Goal: Information Seeking & Learning: Learn about a topic

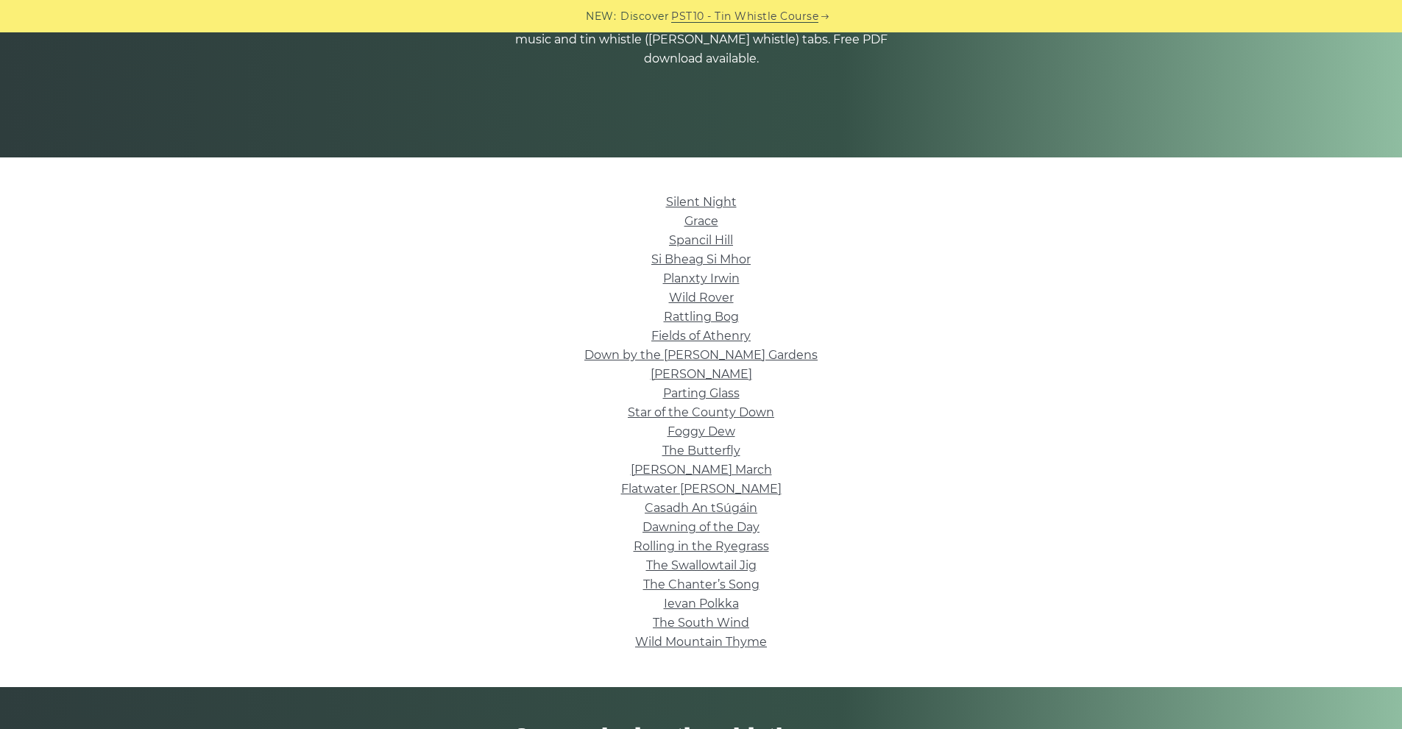
scroll to position [294, 0]
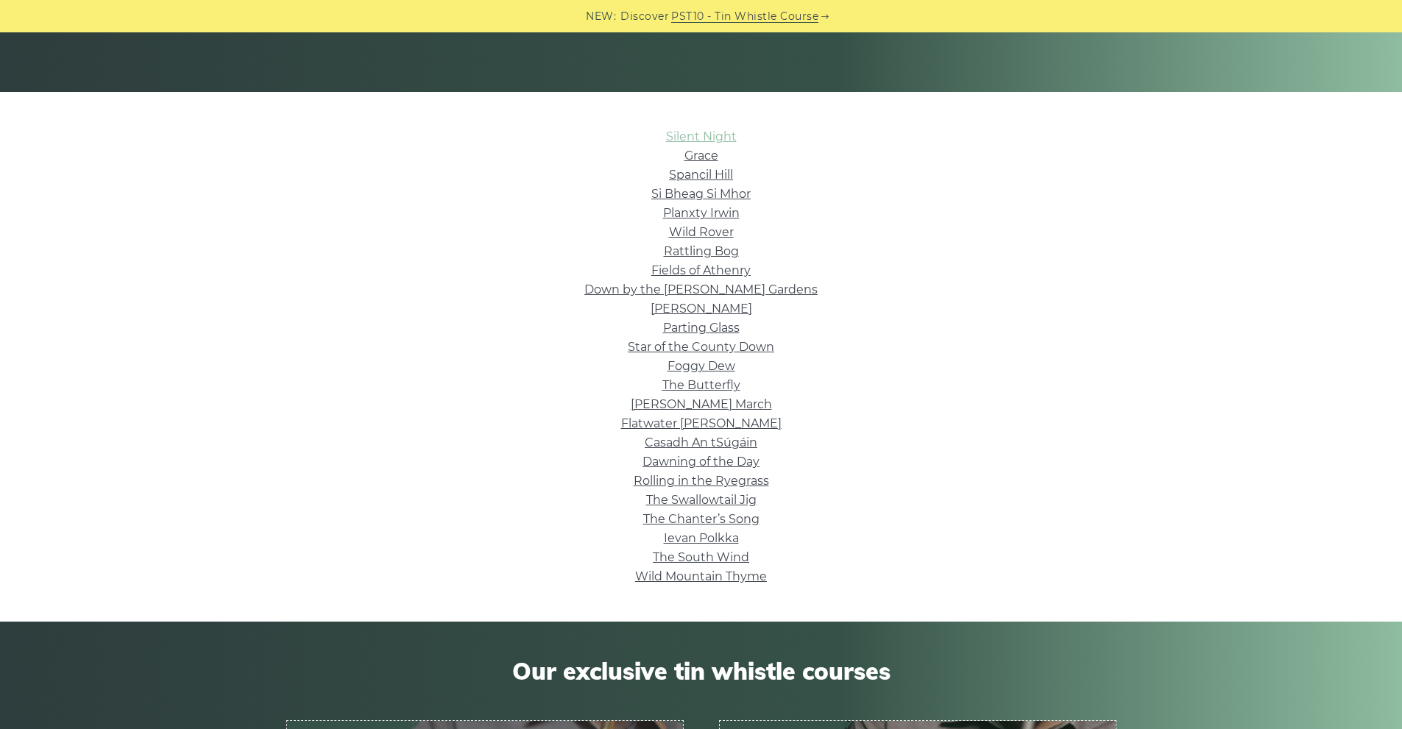
click at [698, 134] on link "Silent Night" at bounding box center [701, 137] width 71 height 14
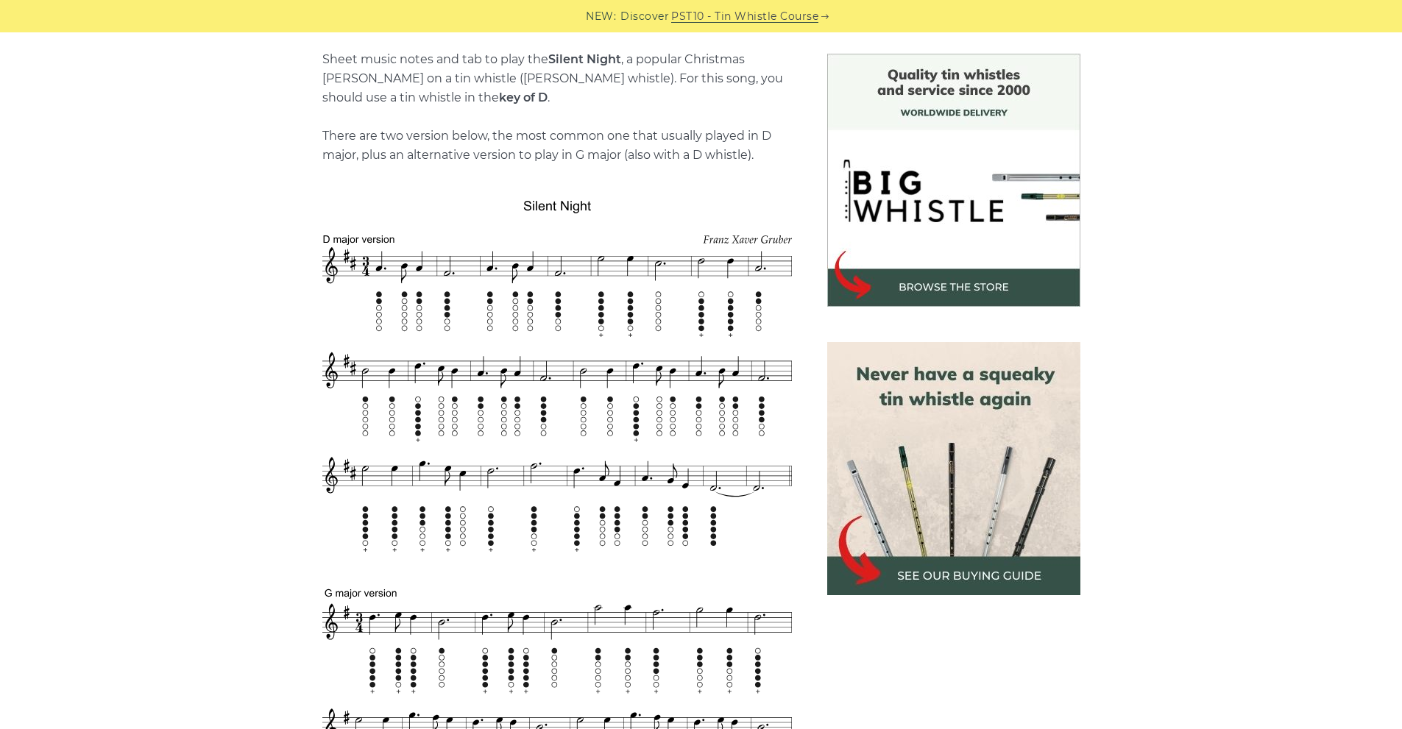
scroll to position [294, 0]
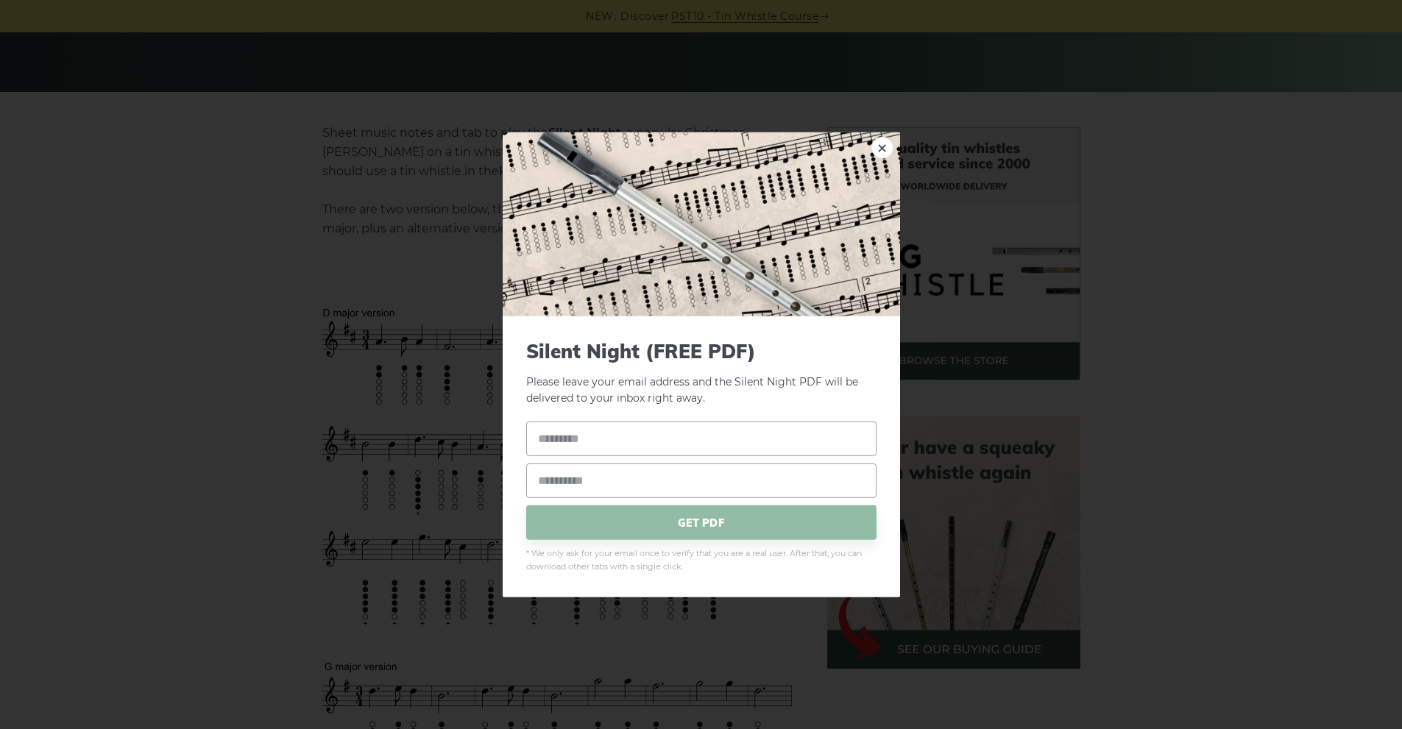
click at [206, 283] on div "× Silent Night (FREE PDF) Please leave your email address and the Silent Night …" at bounding box center [701, 364] width 1402 height 729
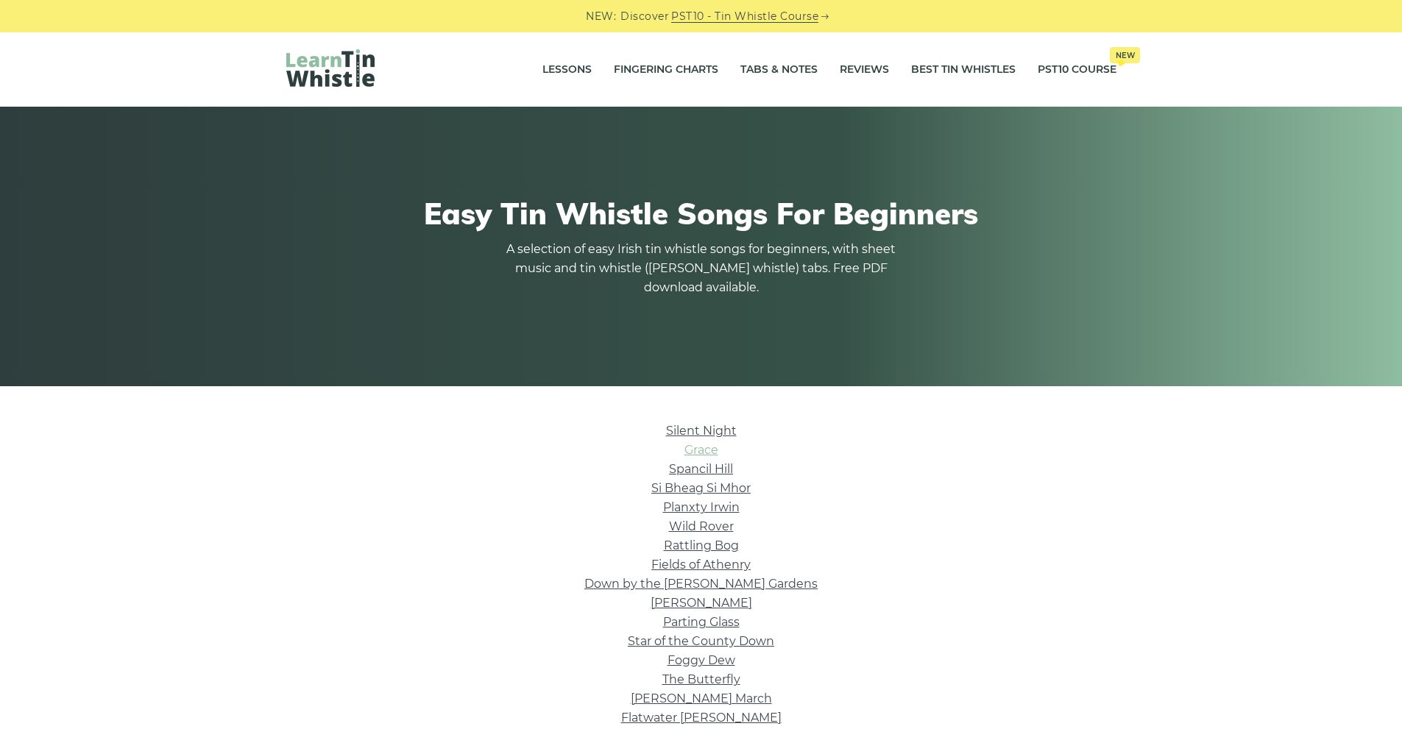
click at [706, 452] on link "Grace" at bounding box center [701, 450] width 34 height 14
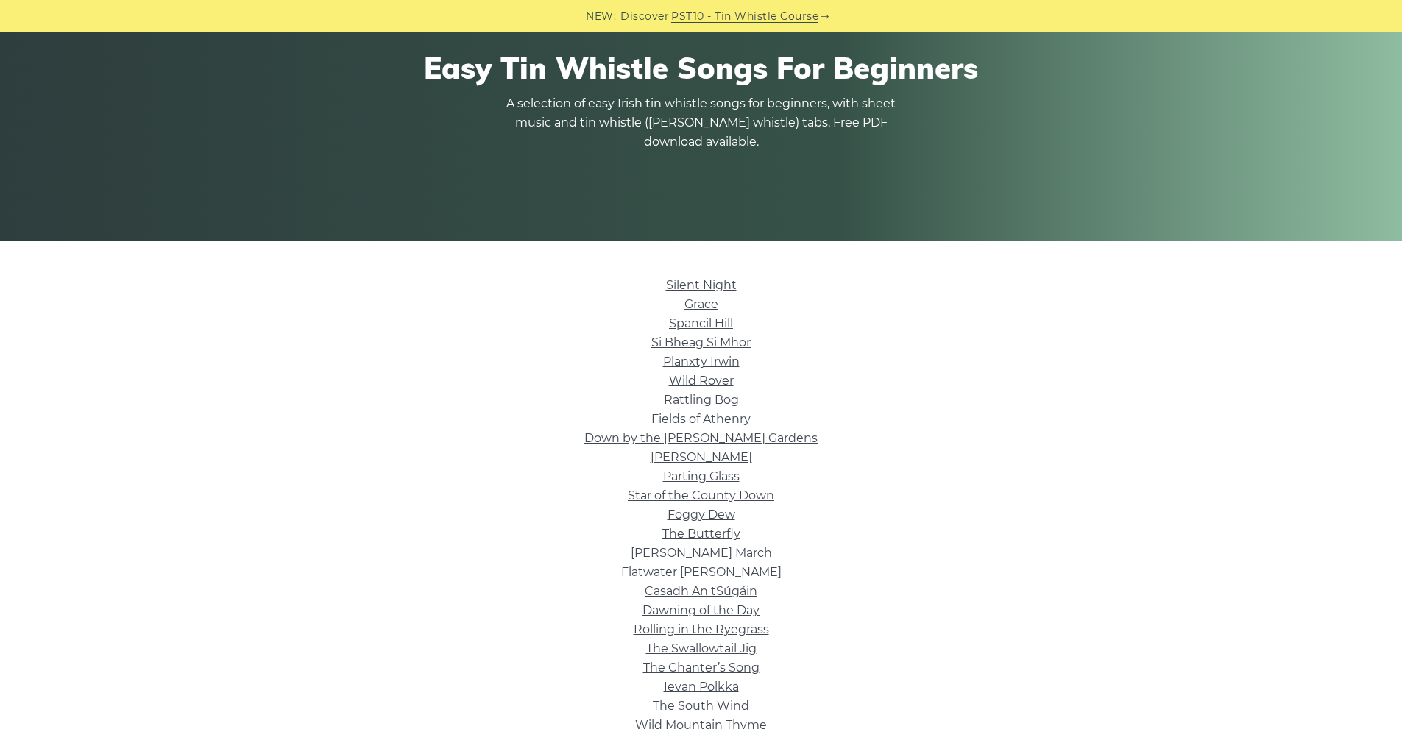
scroll to position [147, 0]
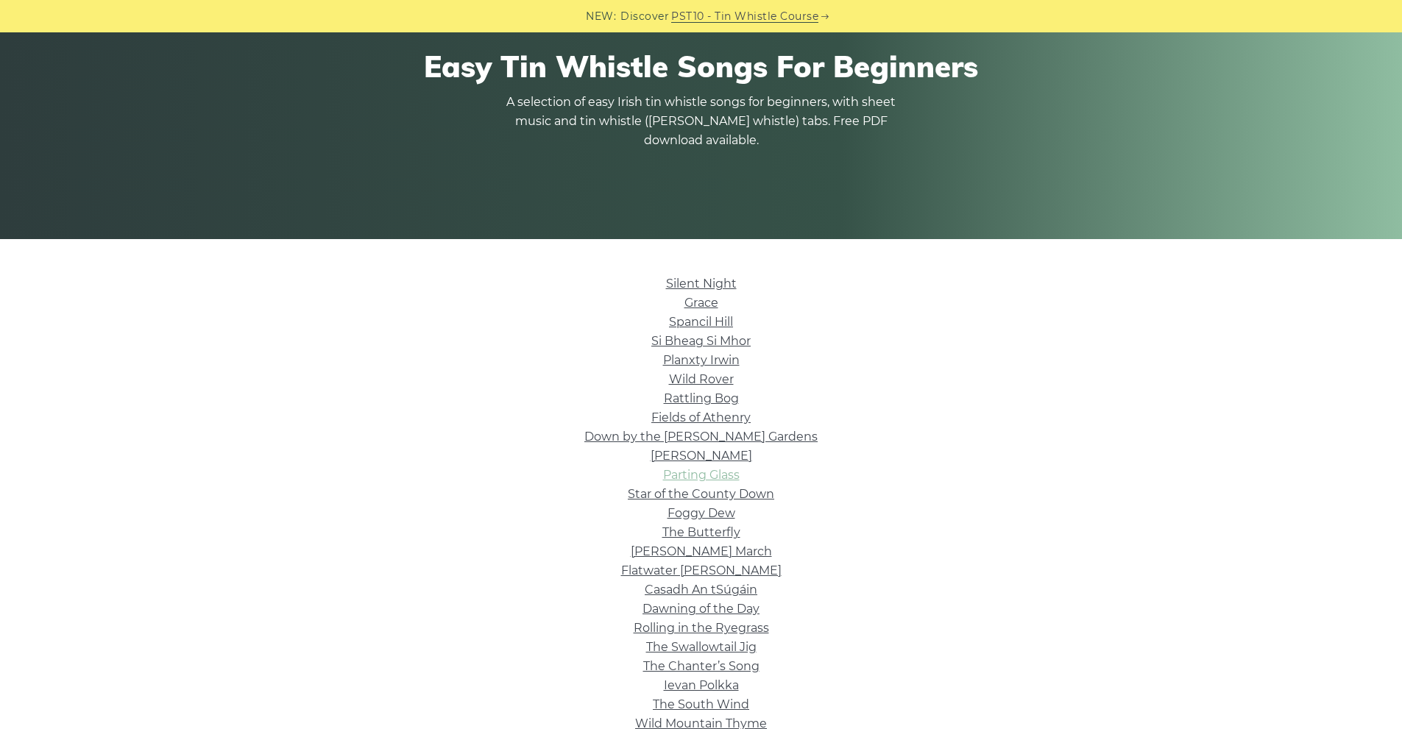
click at [679, 473] on link "Parting Glass" at bounding box center [701, 475] width 77 height 14
click at [667, 345] on link "Si­ Bheag Si­ Mhor" at bounding box center [700, 341] width 99 height 14
click at [686, 321] on link "Spancil Hill" at bounding box center [701, 322] width 64 height 14
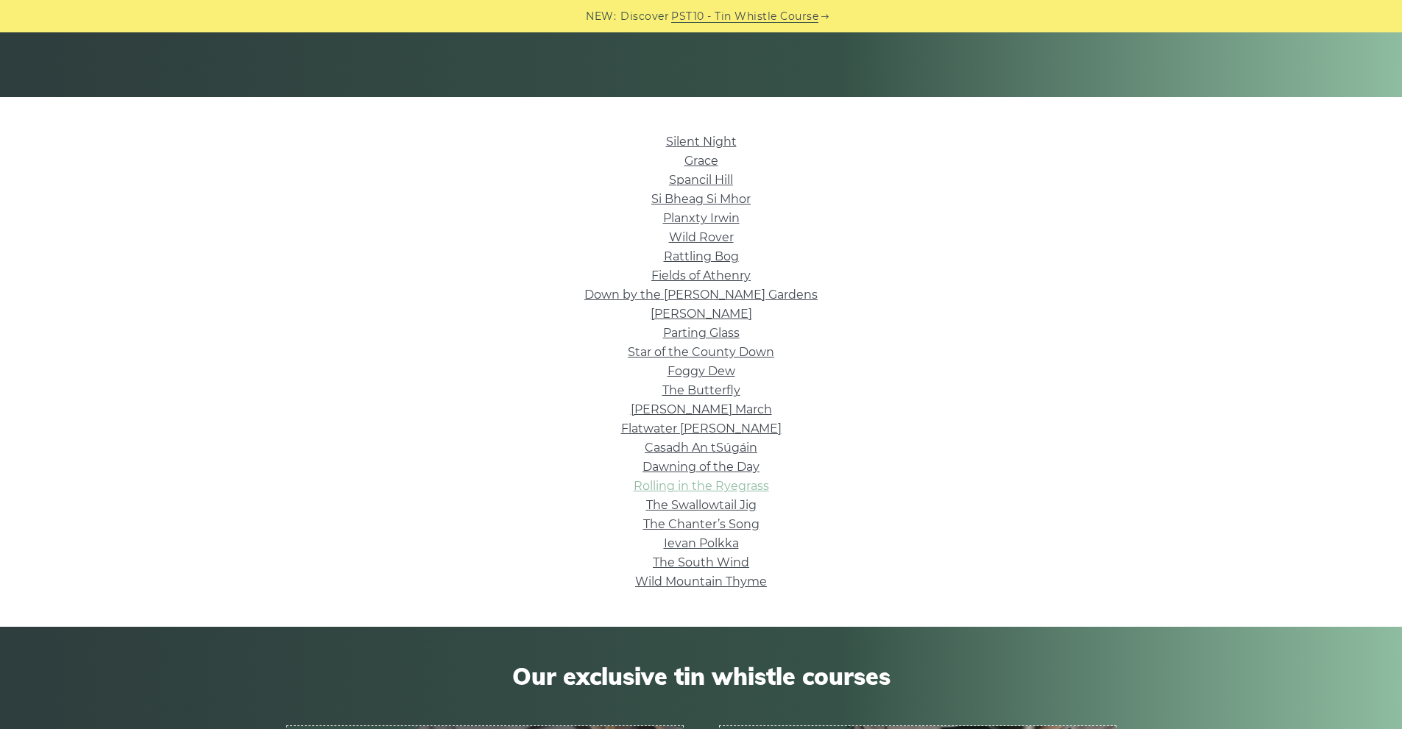
scroll to position [294, 0]
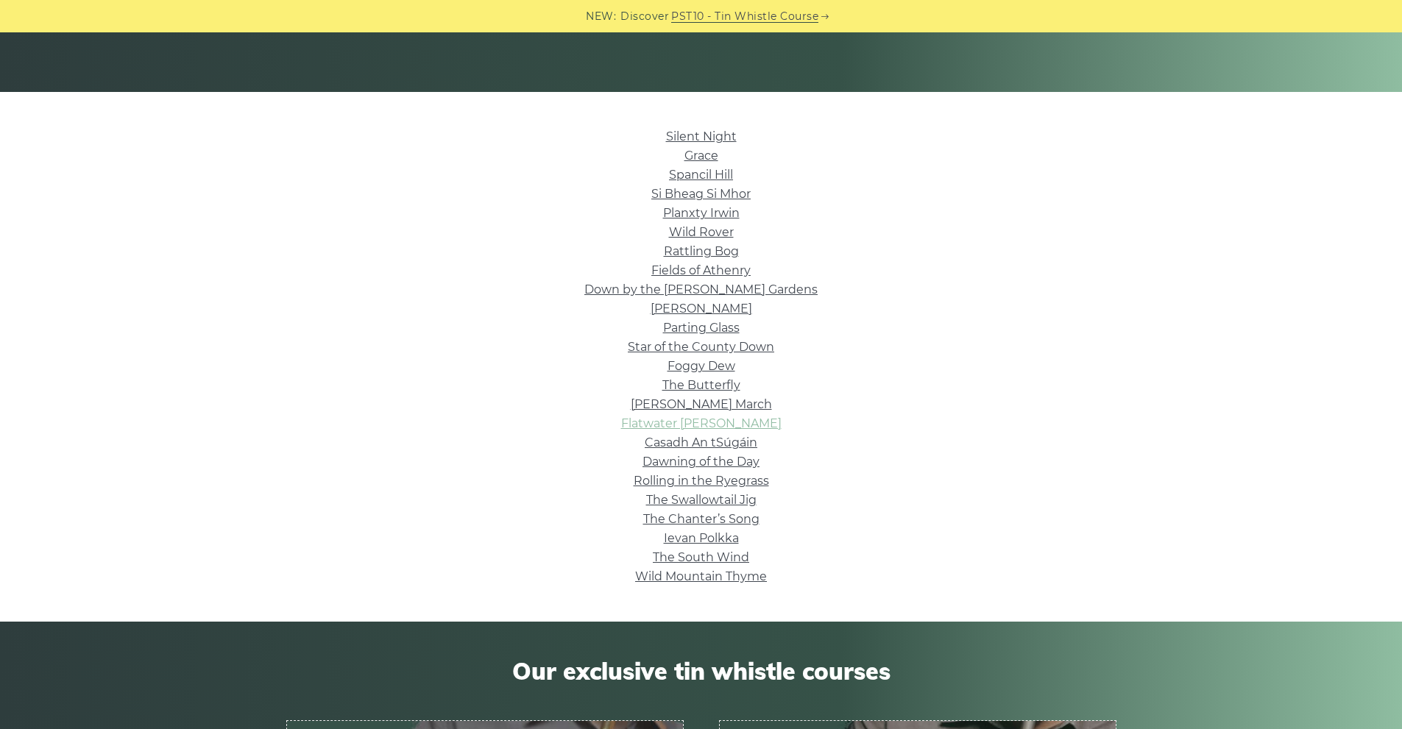
click at [681, 421] on link "Flatwater Fran" at bounding box center [701, 424] width 160 height 14
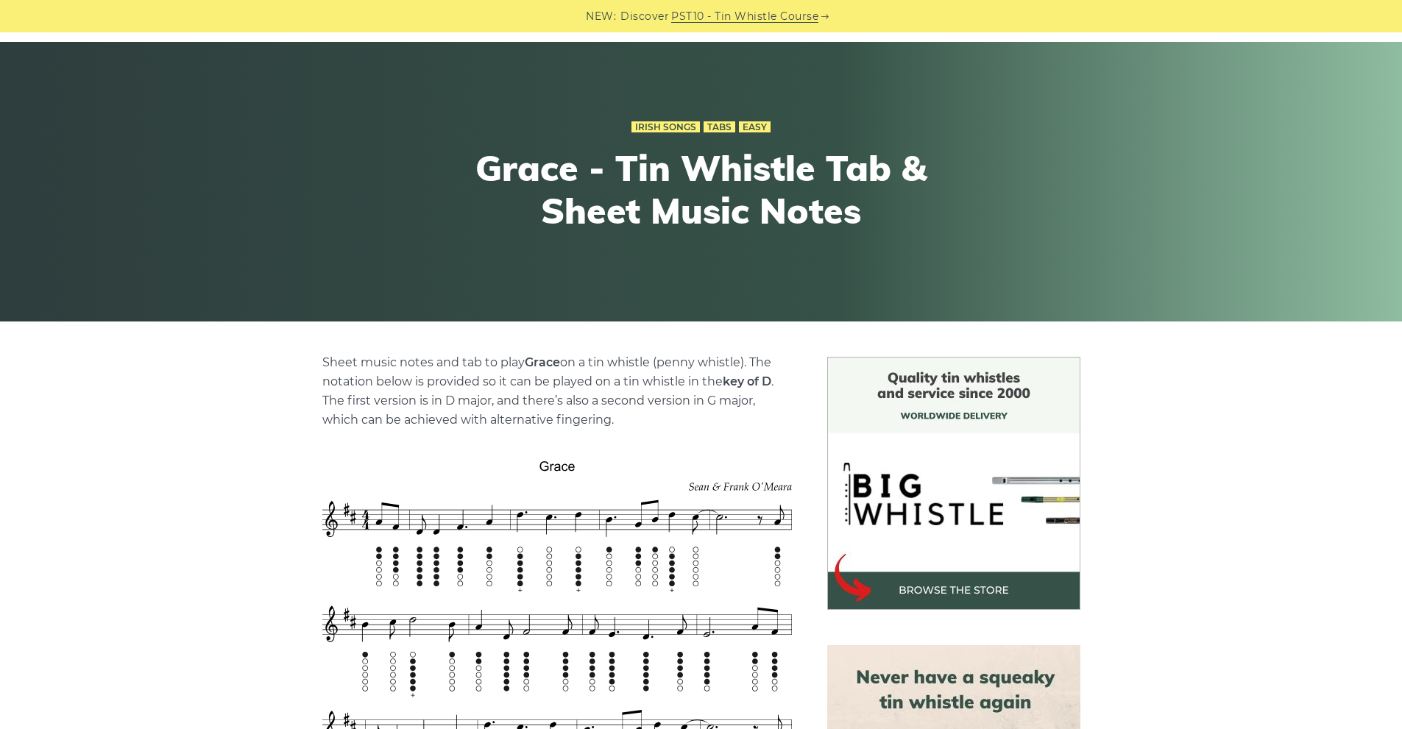
scroll to position [221, 0]
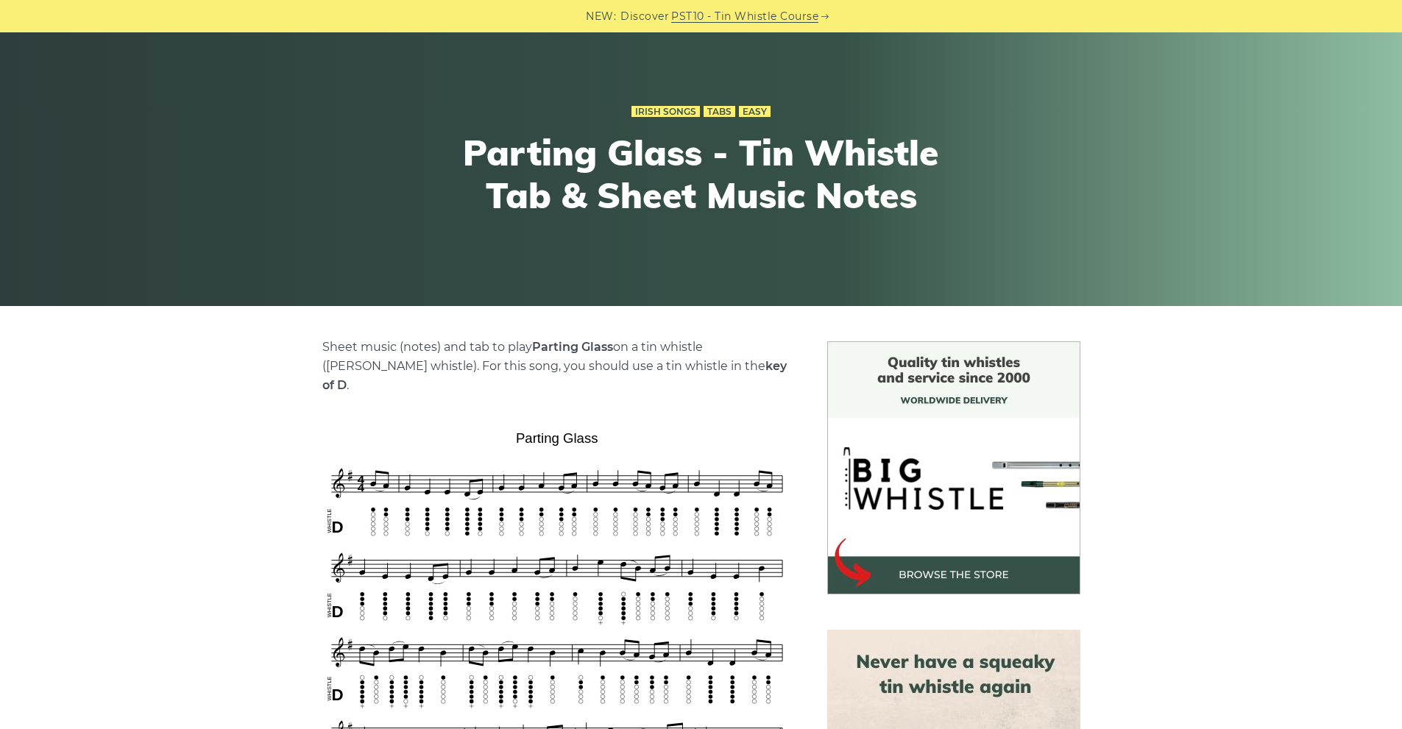
scroll to position [221, 0]
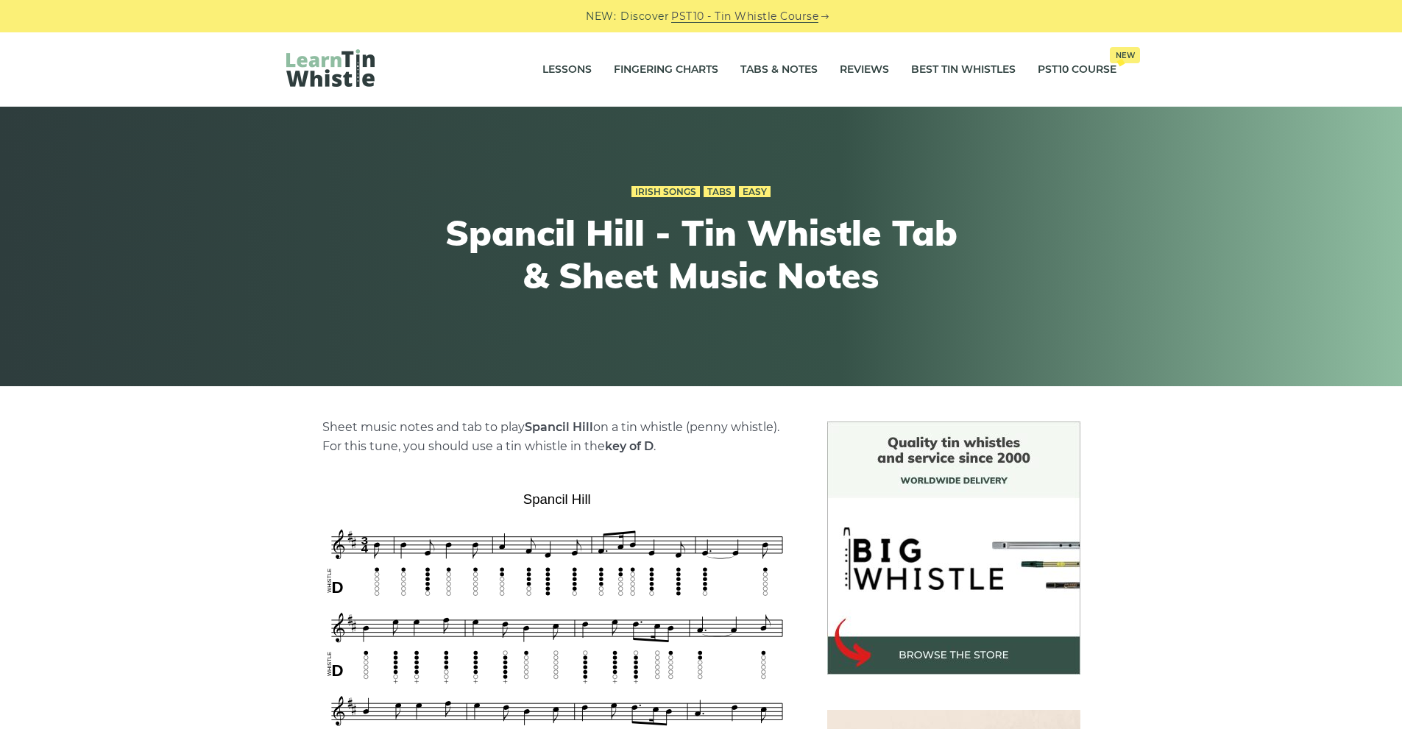
scroll to position [74, 0]
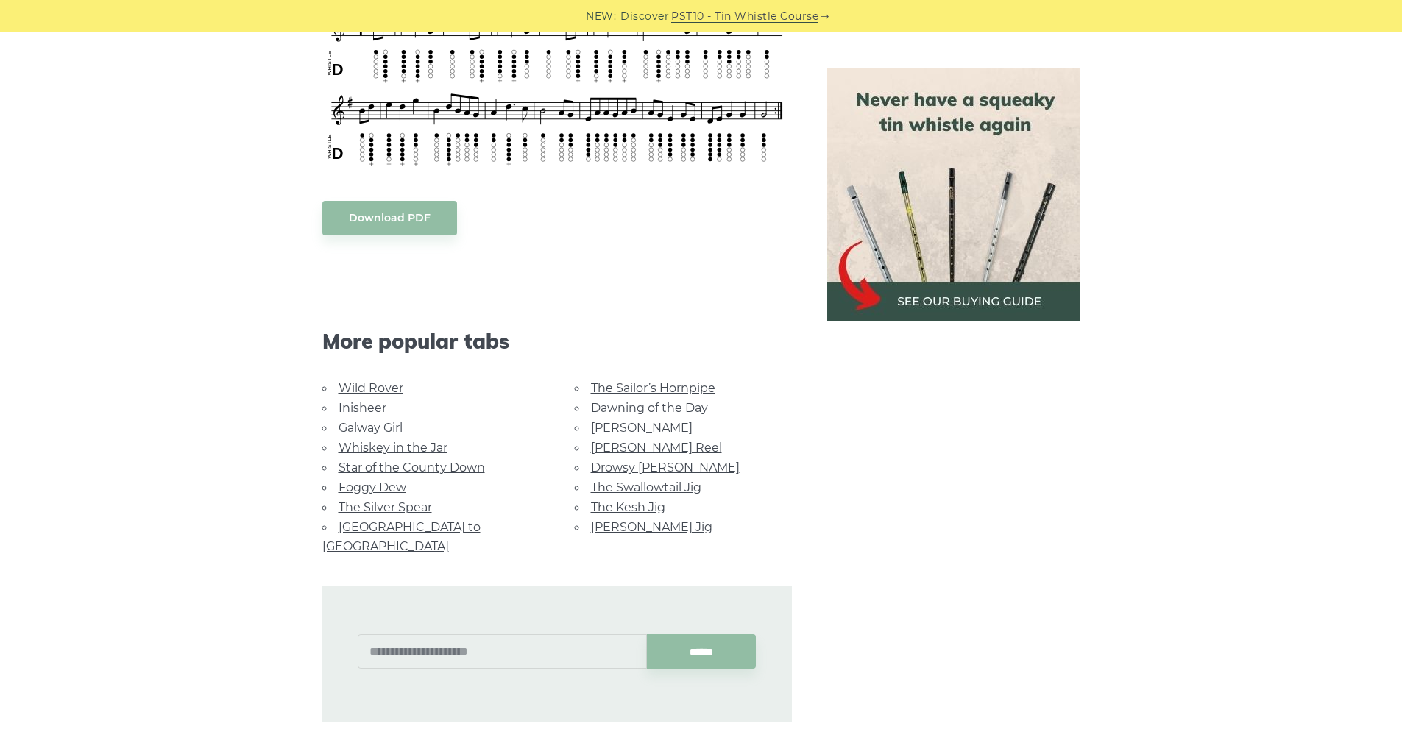
scroll to position [736, 0]
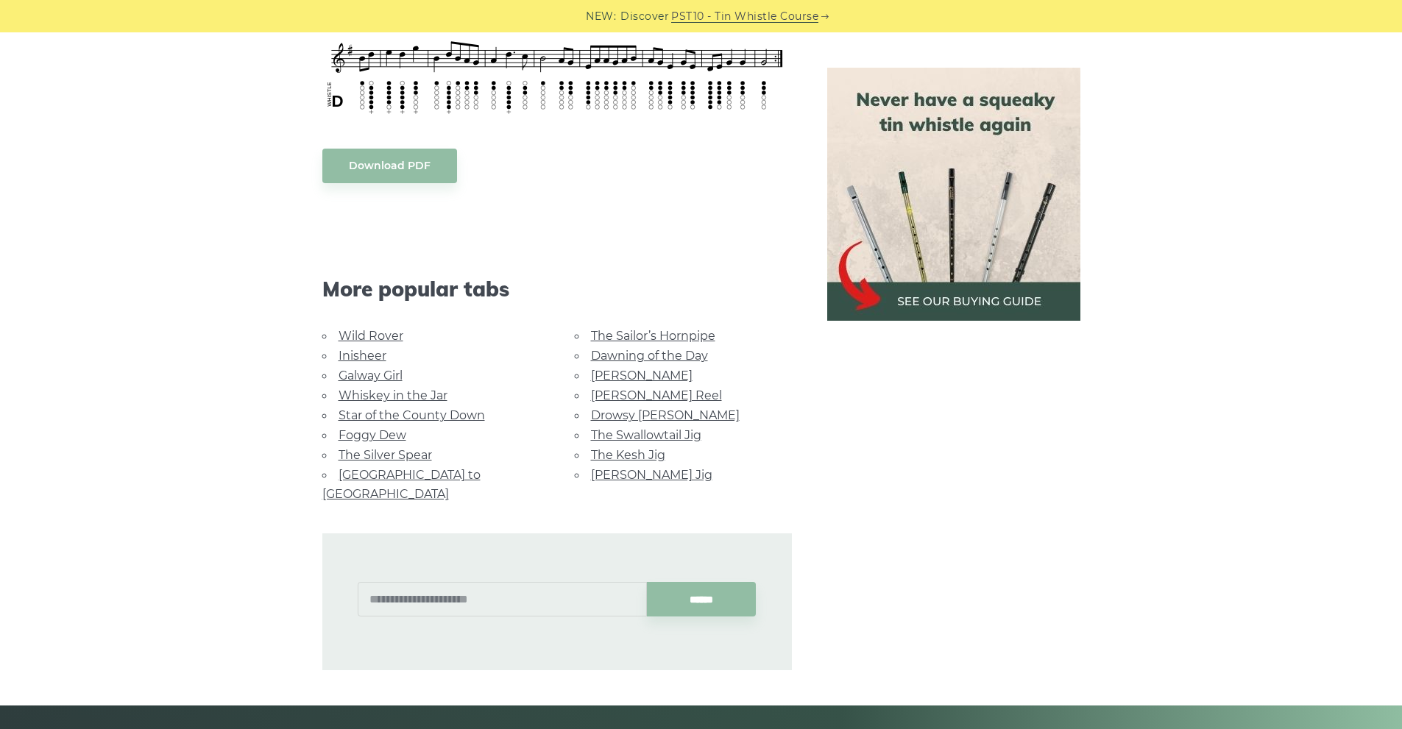
click at [358, 334] on link "Wild Rover" at bounding box center [371, 336] width 65 height 14
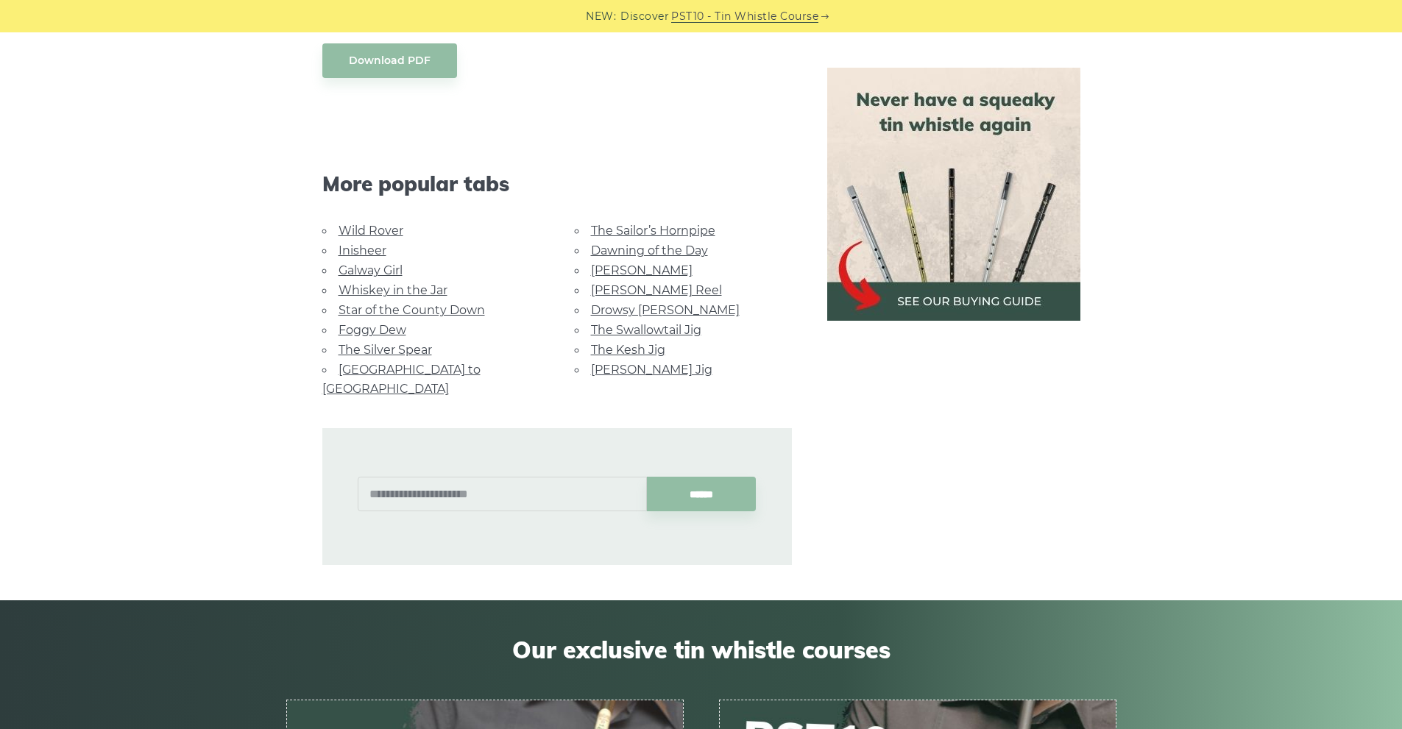
scroll to position [1030, 0]
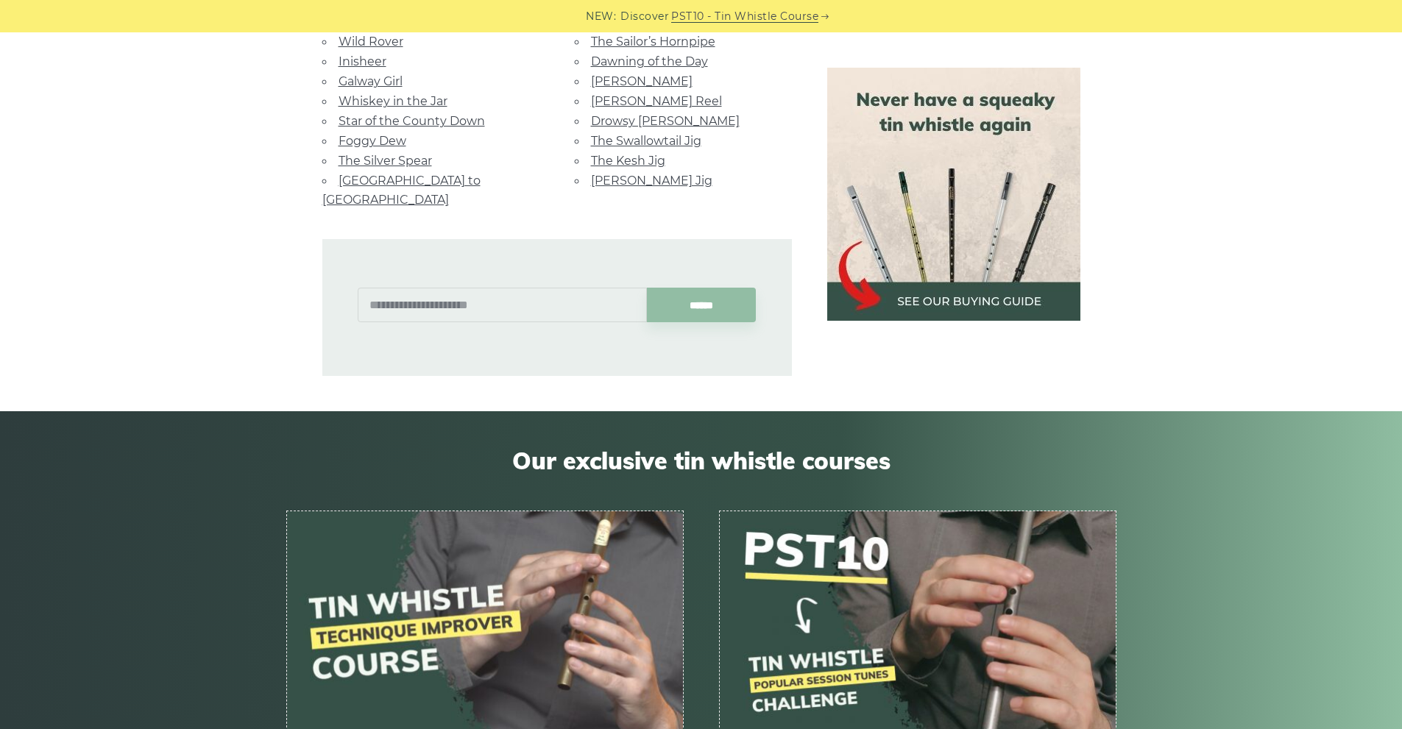
click at [386, 176] on link "Rocky Road to Dublin" at bounding box center [401, 190] width 158 height 33
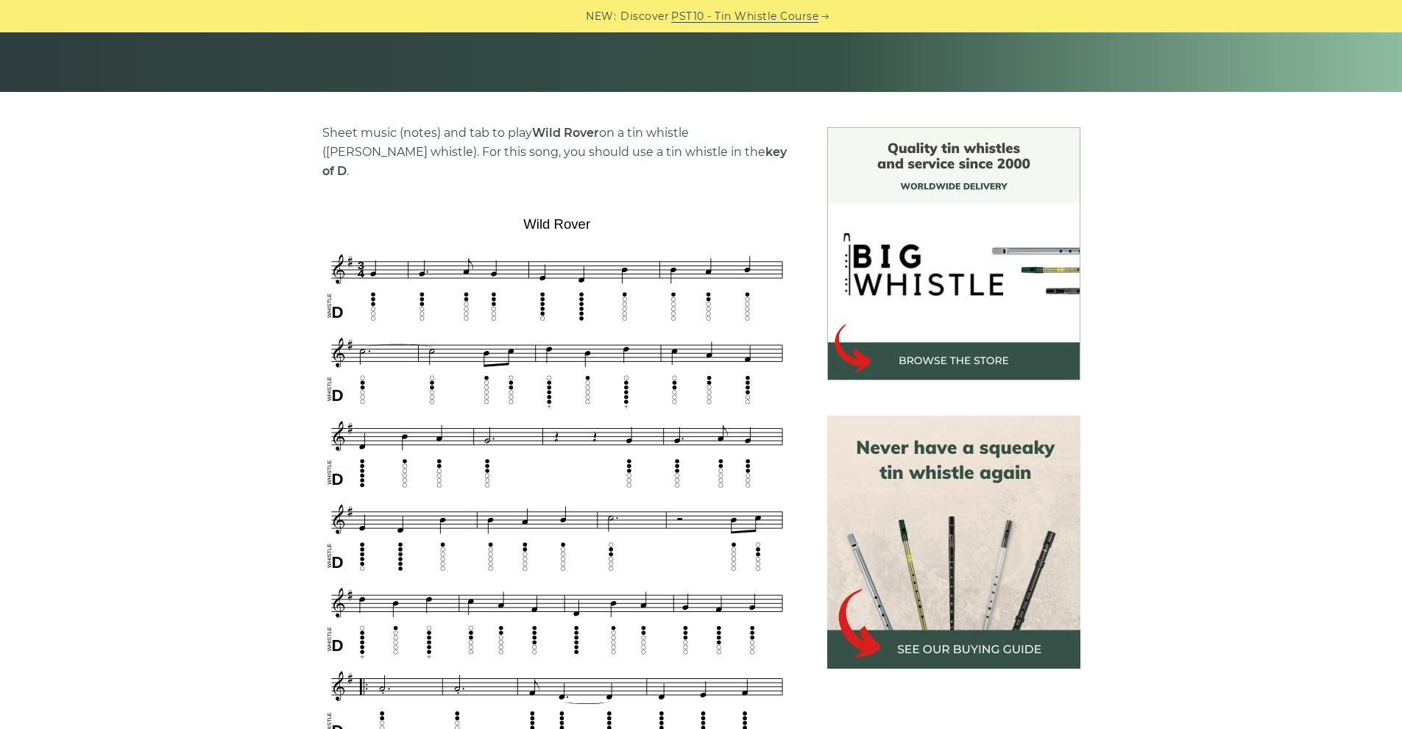
scroll to position [221, 0]
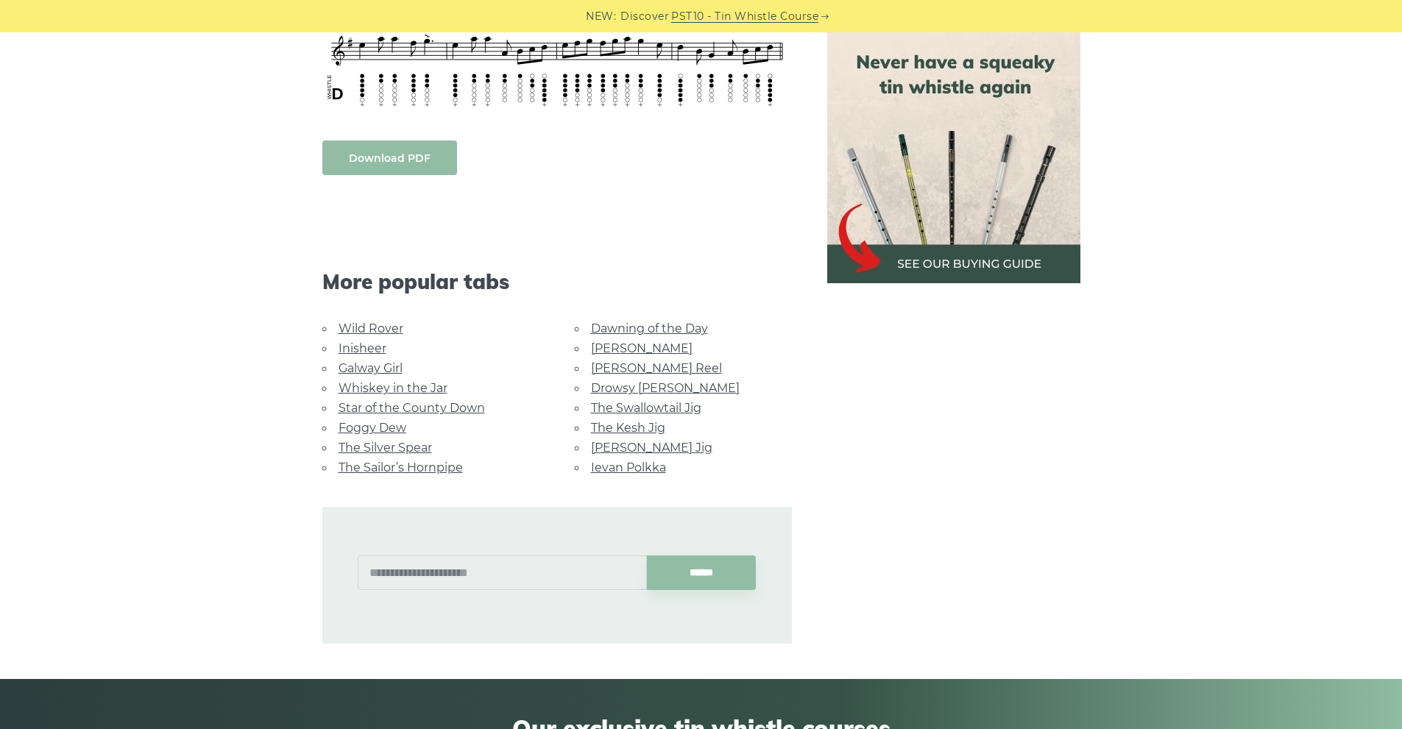
scroll to position [736, 0]
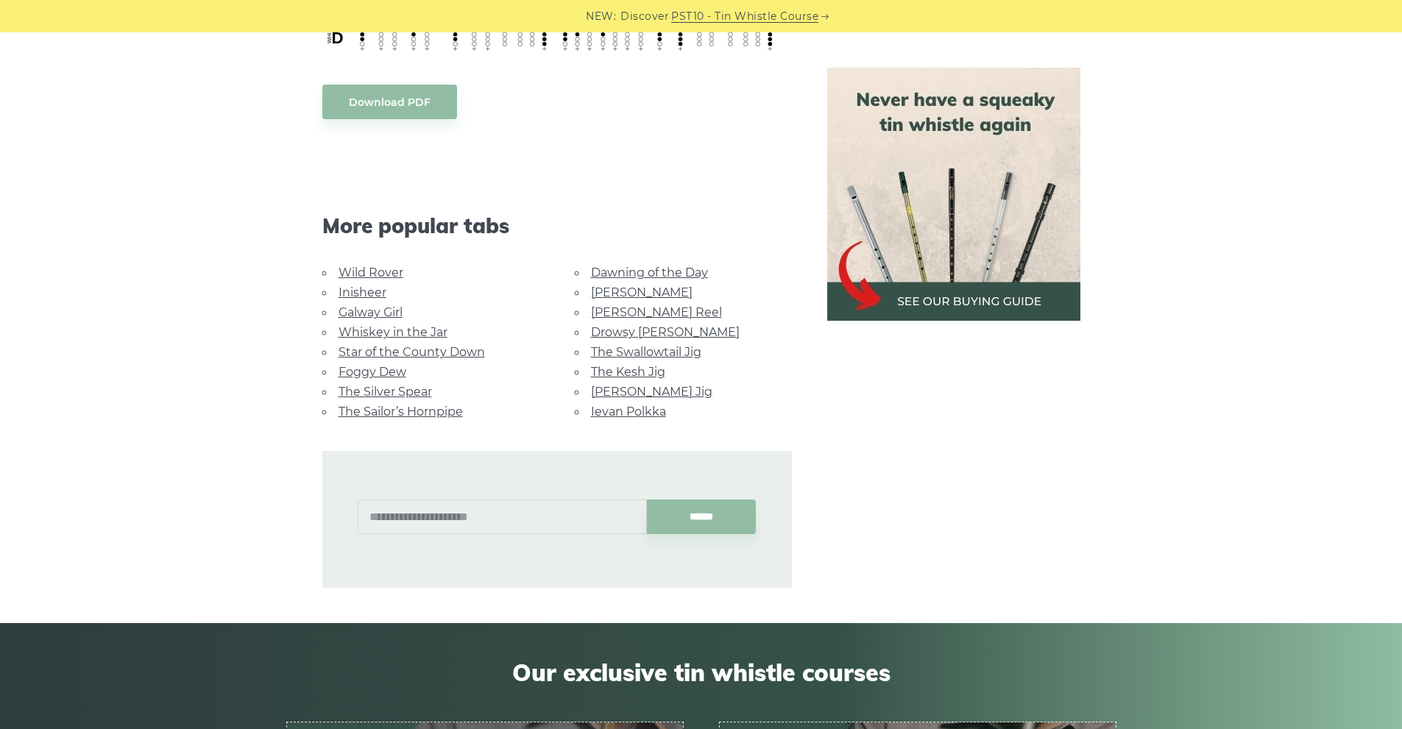
click at [353, 385] on link "The Silver Spear" at bounding box center [385, 392] width 93 height 14
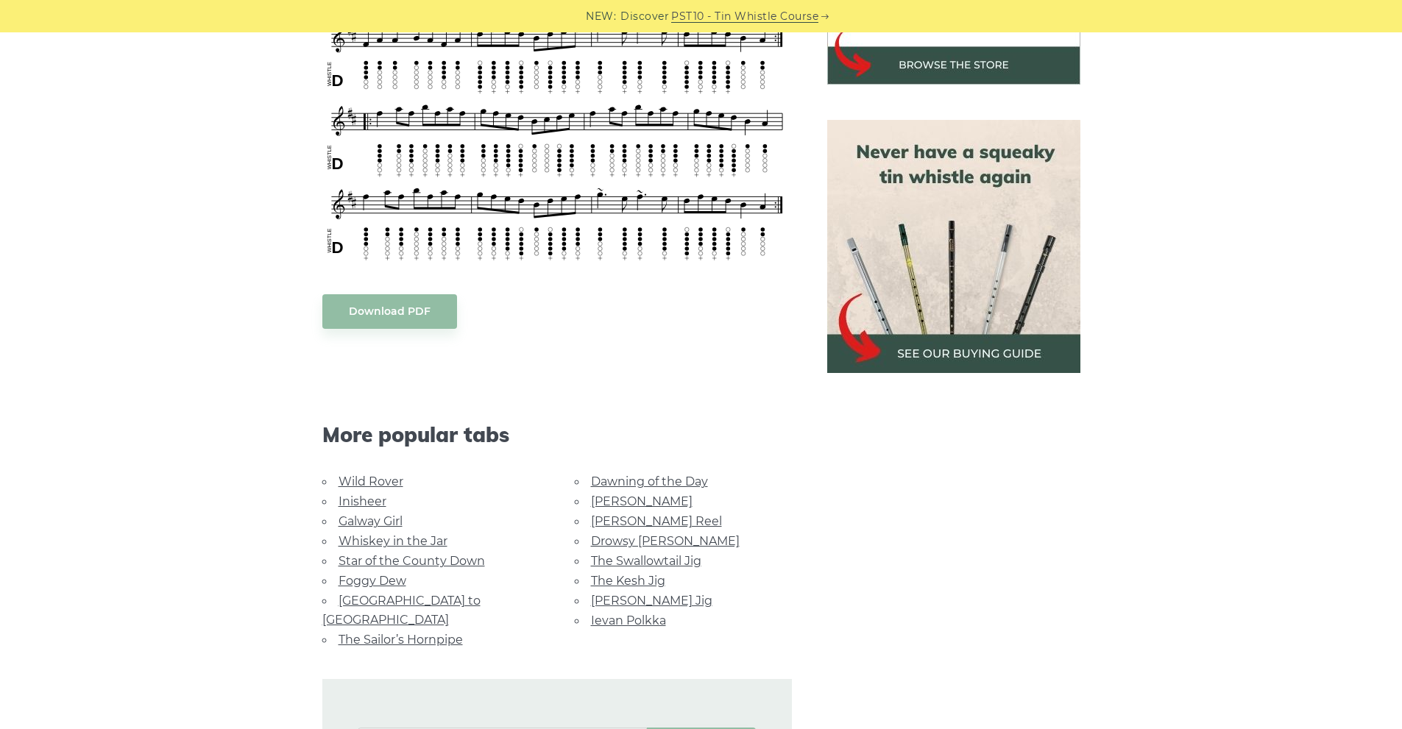
scroll to position [662, 0]
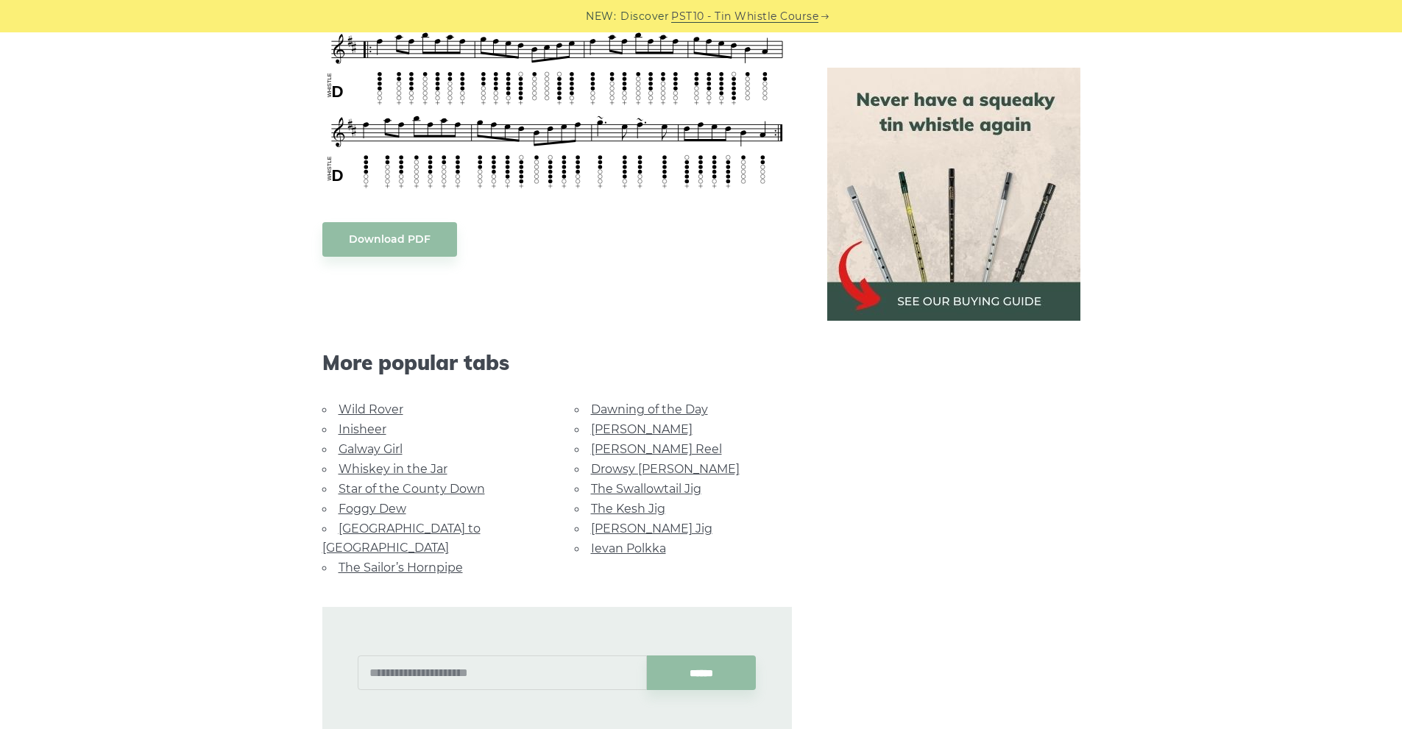
click at [616, 447] on link "[PERSON_NAME] Reel" at bounding box center [656, 449] width 131 height 14
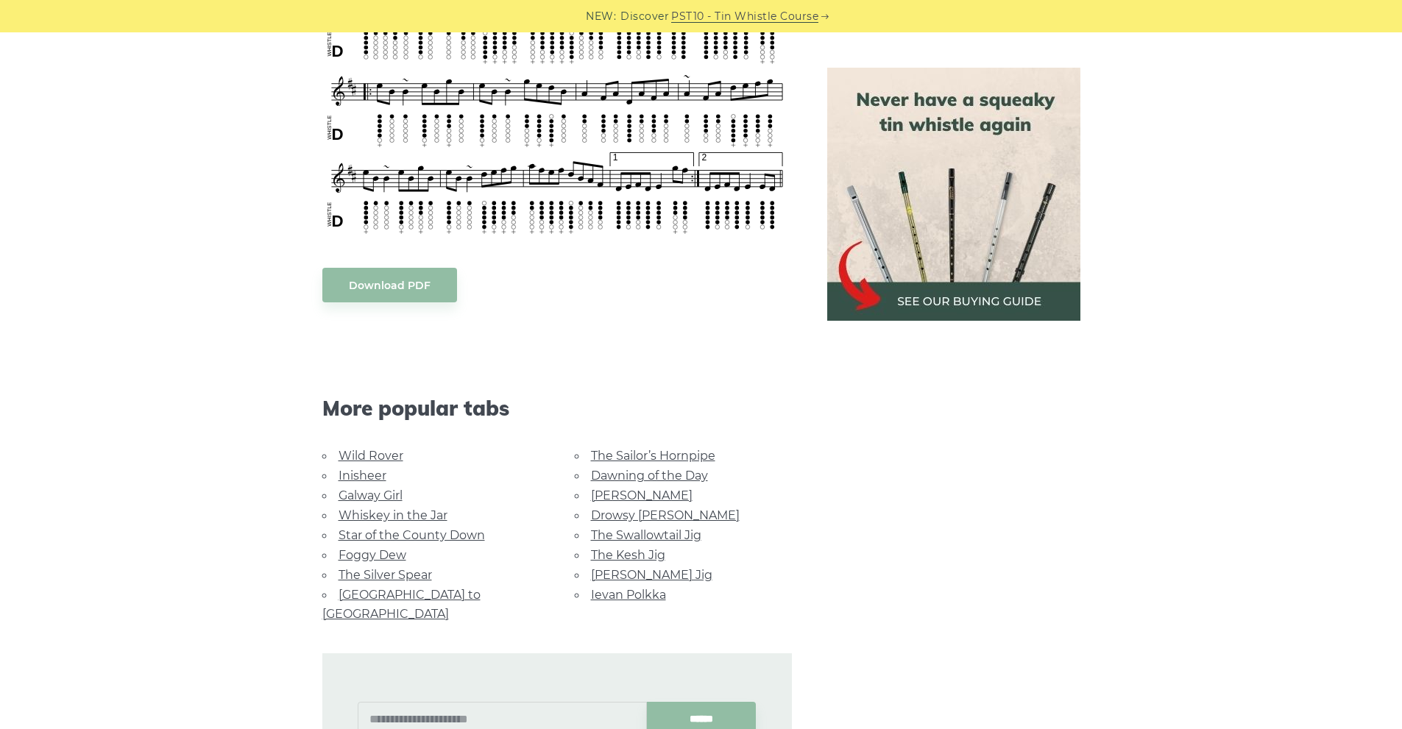
scroll to position [883, 0]
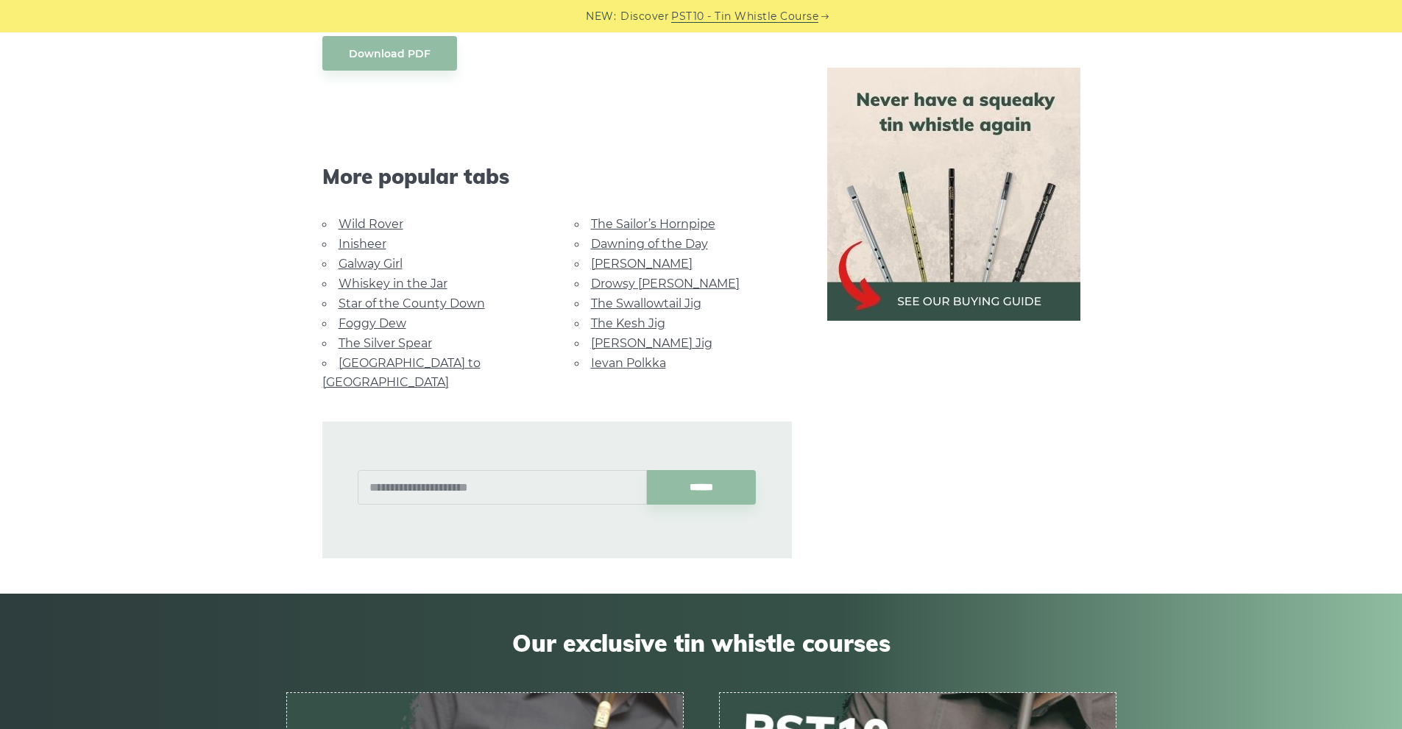
click at [627, 361] on link "Ievan Polkka" at bounding box center [628, 363] width 75 height 14
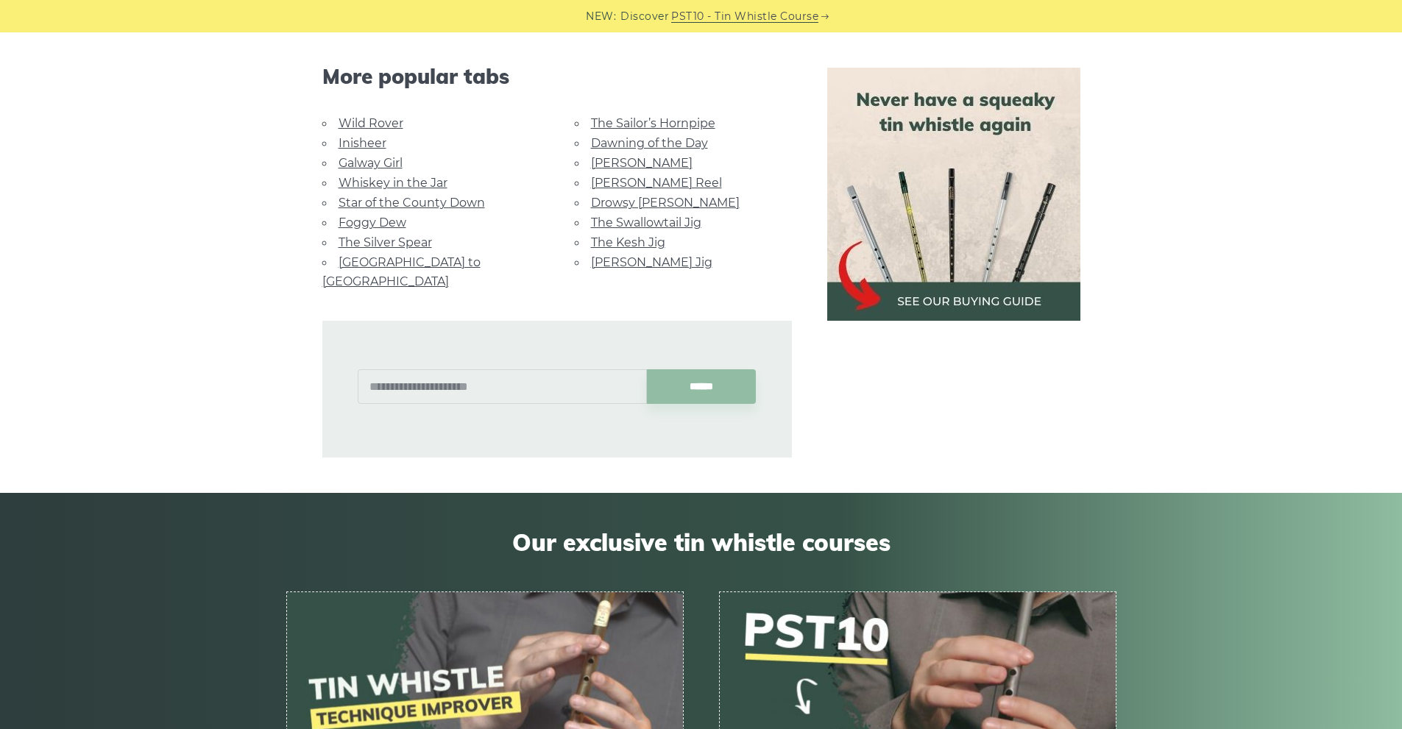
scroll to position [3459, 0]
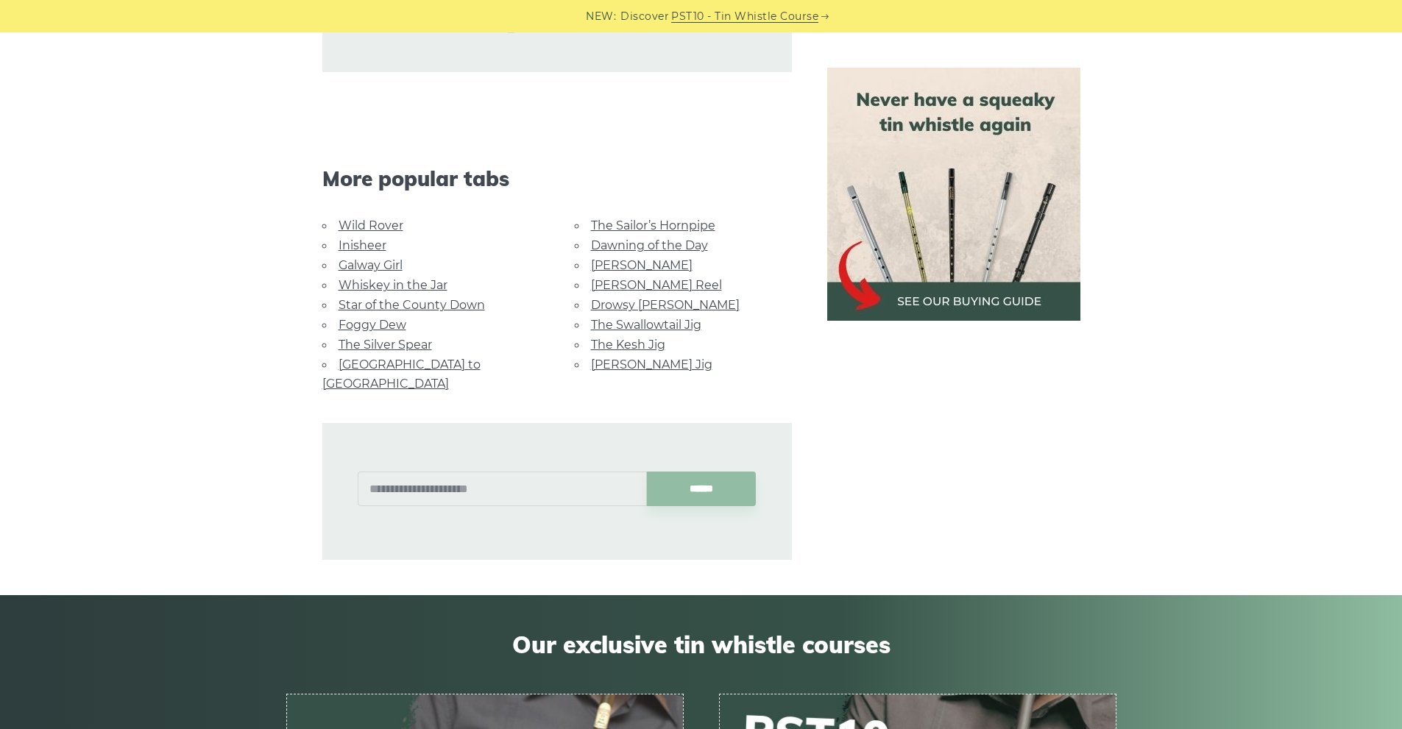
click at [366, 230] on link "Wild Rover" at bounding box center [371, 226] width 65 height 14
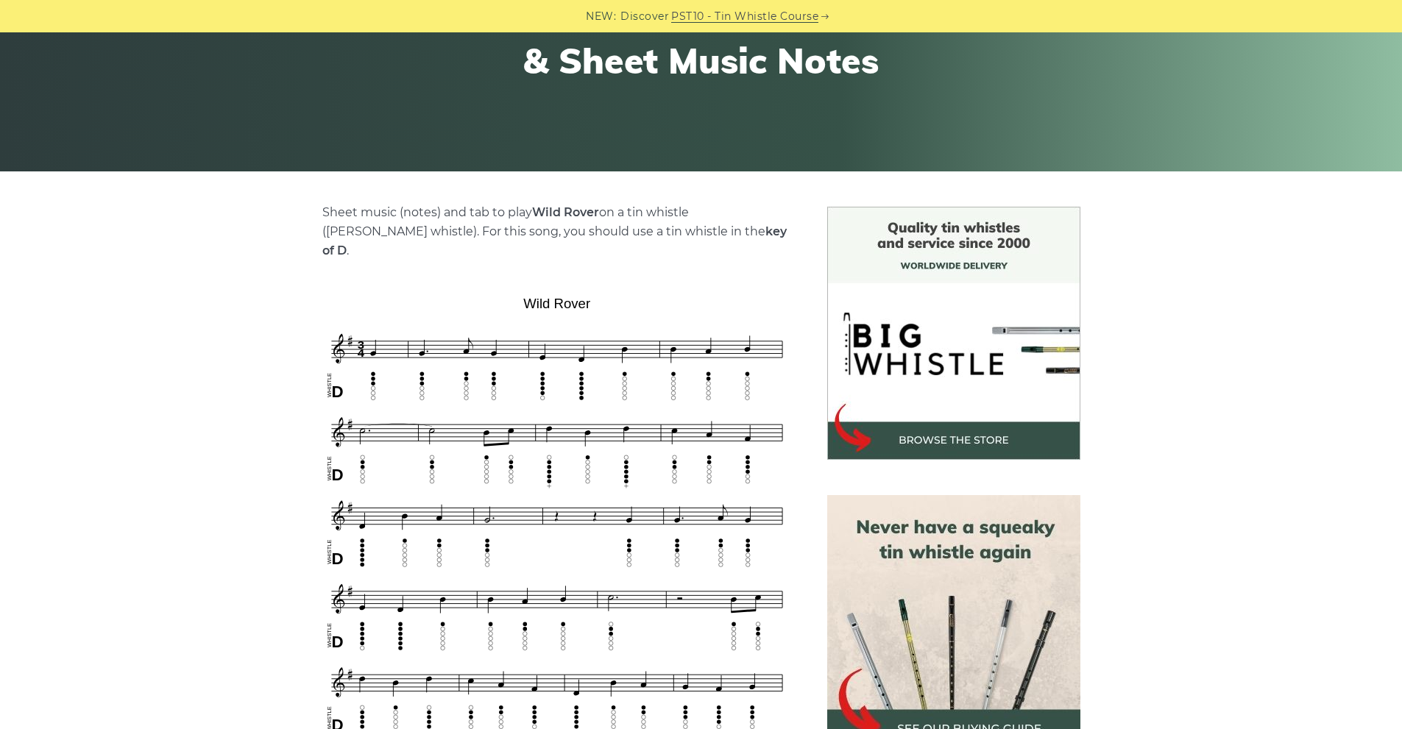
scroll to position [221, 0]
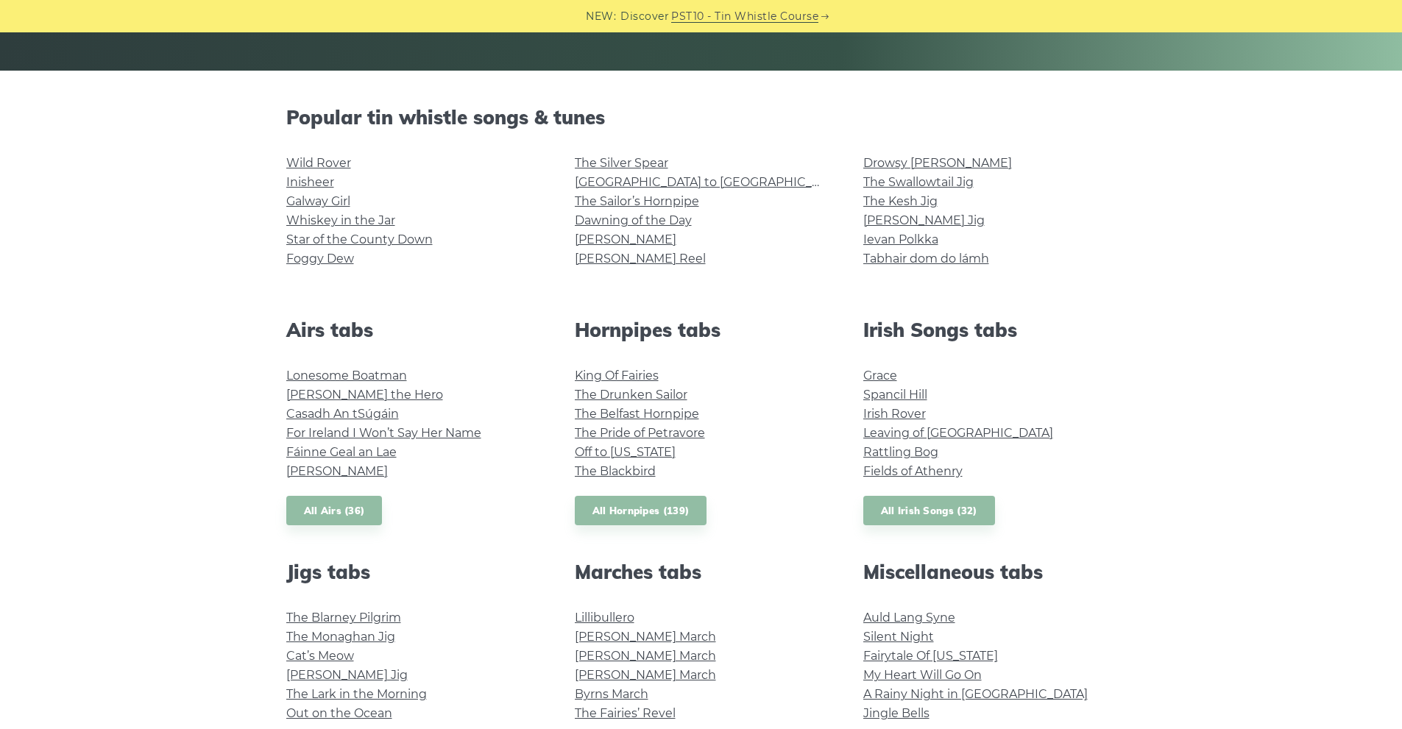
scroll to position [294, 0]
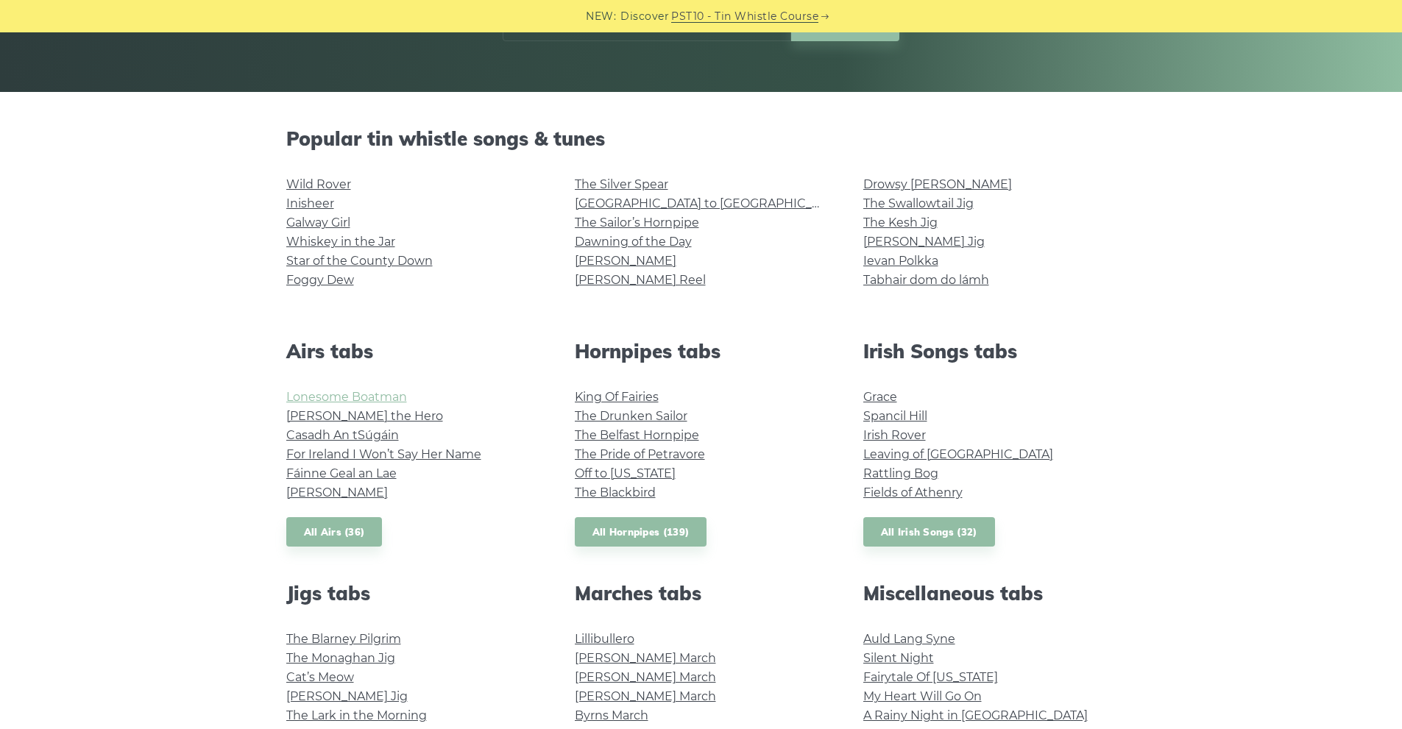
click at [338, 393] on link "Lonesome Boatman" at bounding box center [346, 397] width 121 height 14
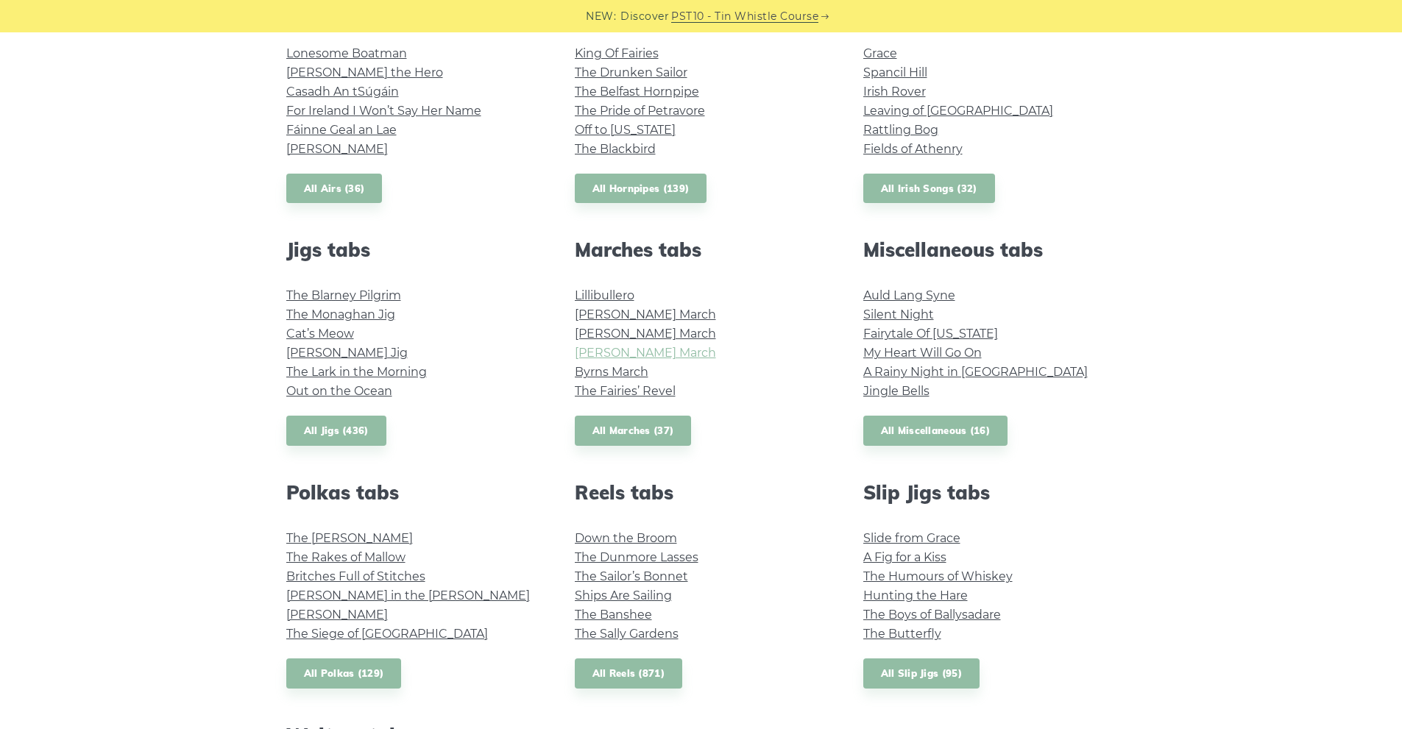
scroll to position [810, 0]
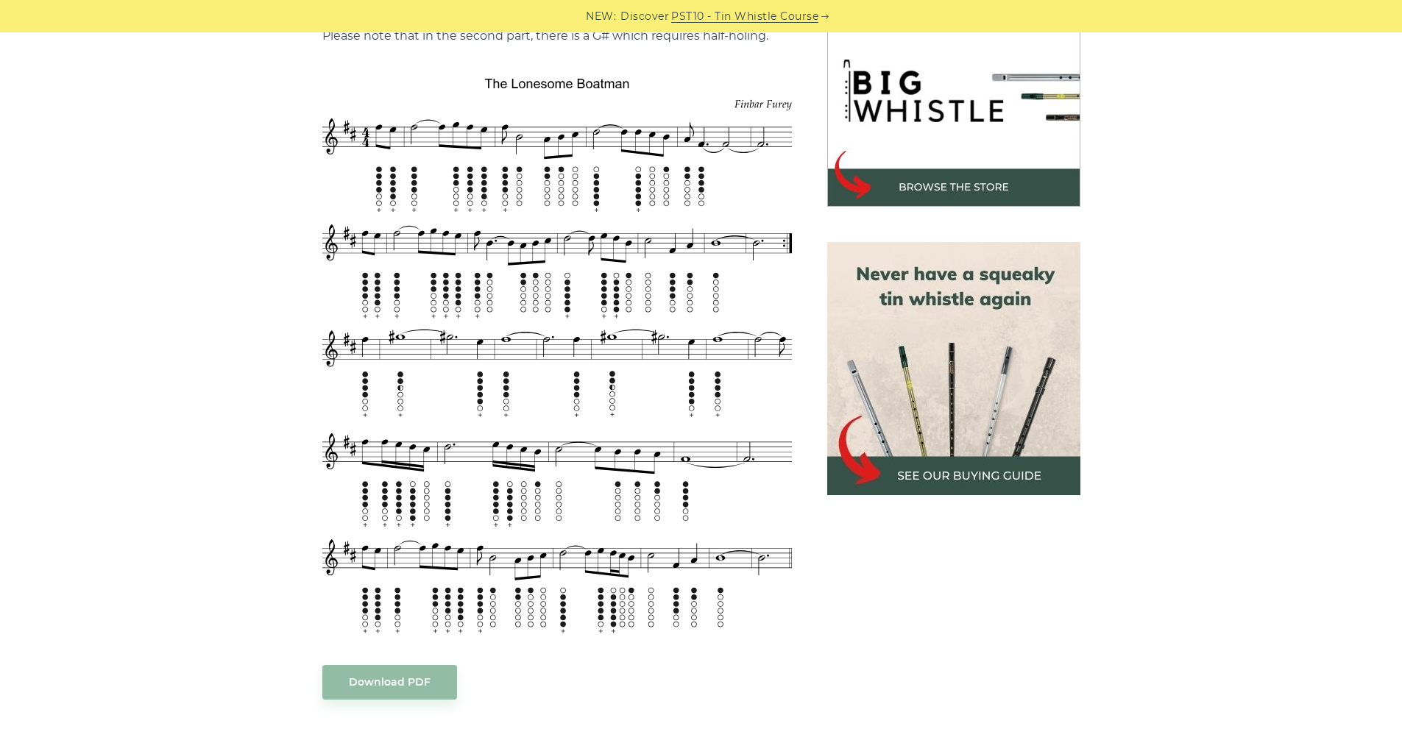
scroll to position [442, 0]
